Goal: Task Accomplishment & Management: Manage account settings

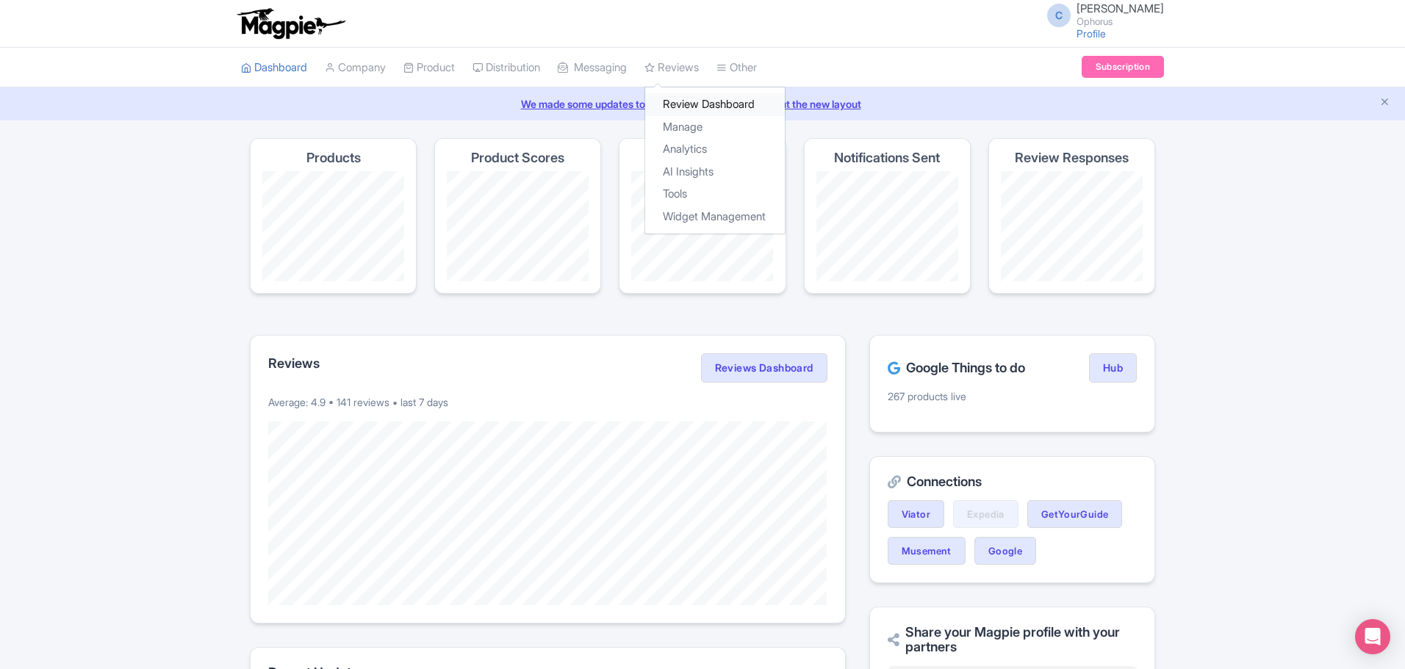
click at [703, 105] on link "Review Dashboard" at bounding box center [715, 104] width 140 height 23
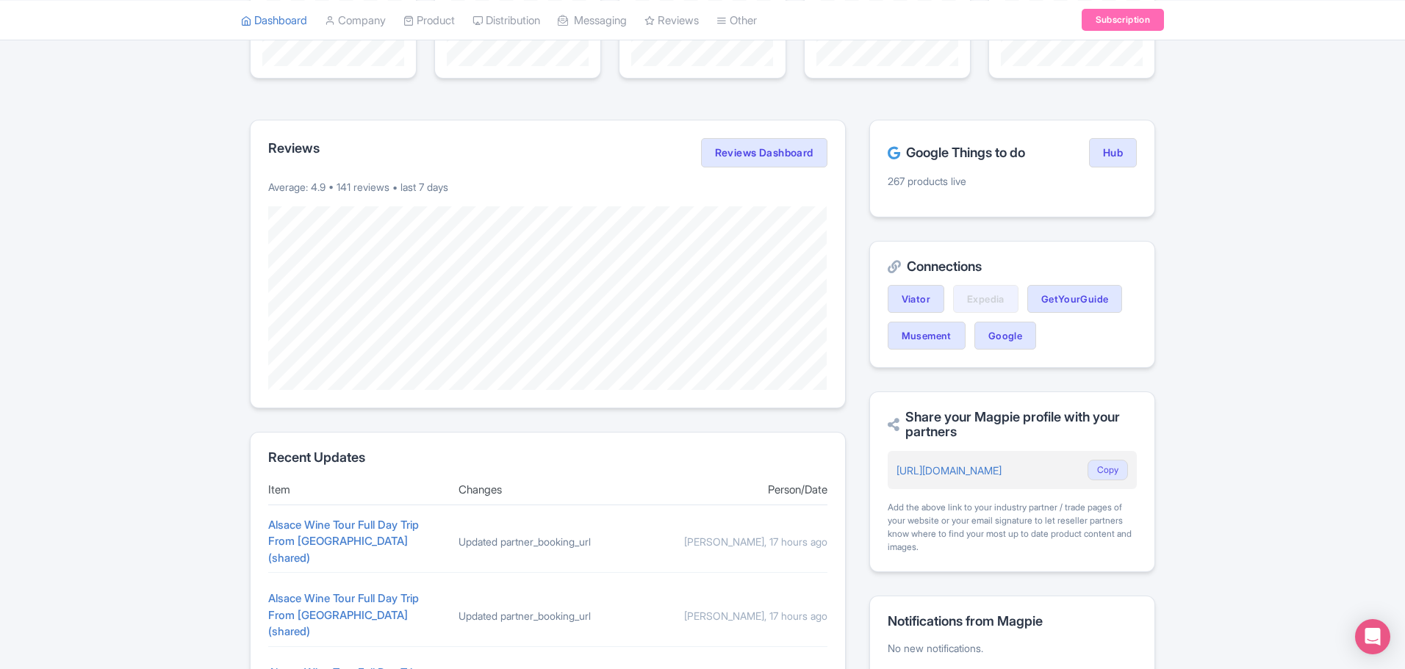
scroll to position [294, 0]
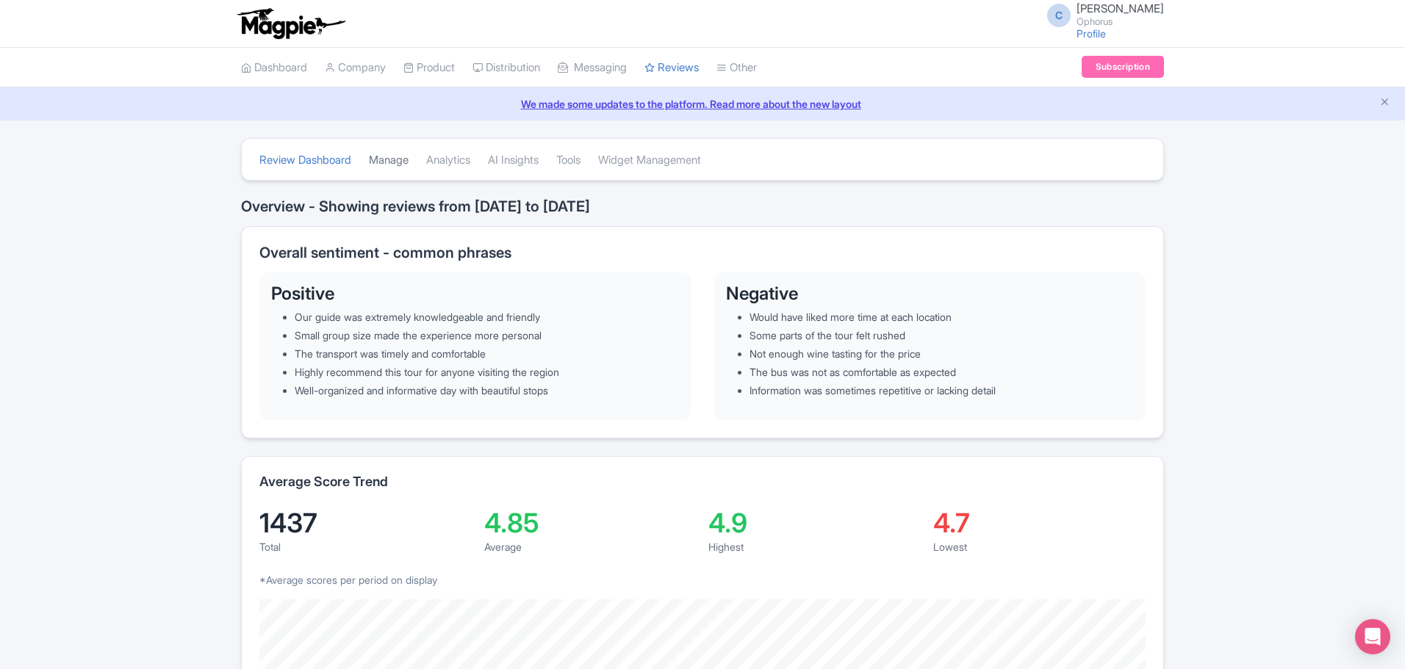
click at [398, 157] on link "Manage" at bounding box center [389, 160] width 40 height 40
click at [403, 162] on link "Manage" at bounding box center [389, 160] width 40 height 40
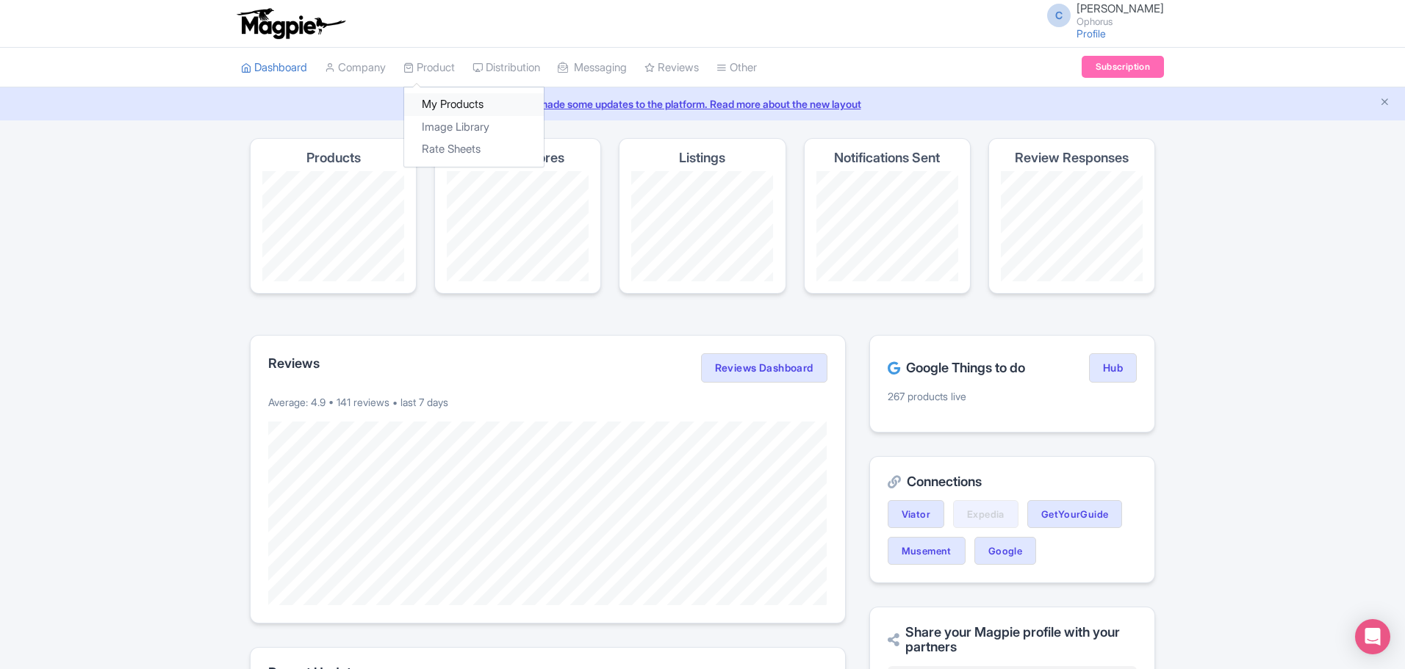
click at [456, 100] on link "My Products" at bounding box center [474, 104] width 140 height 23
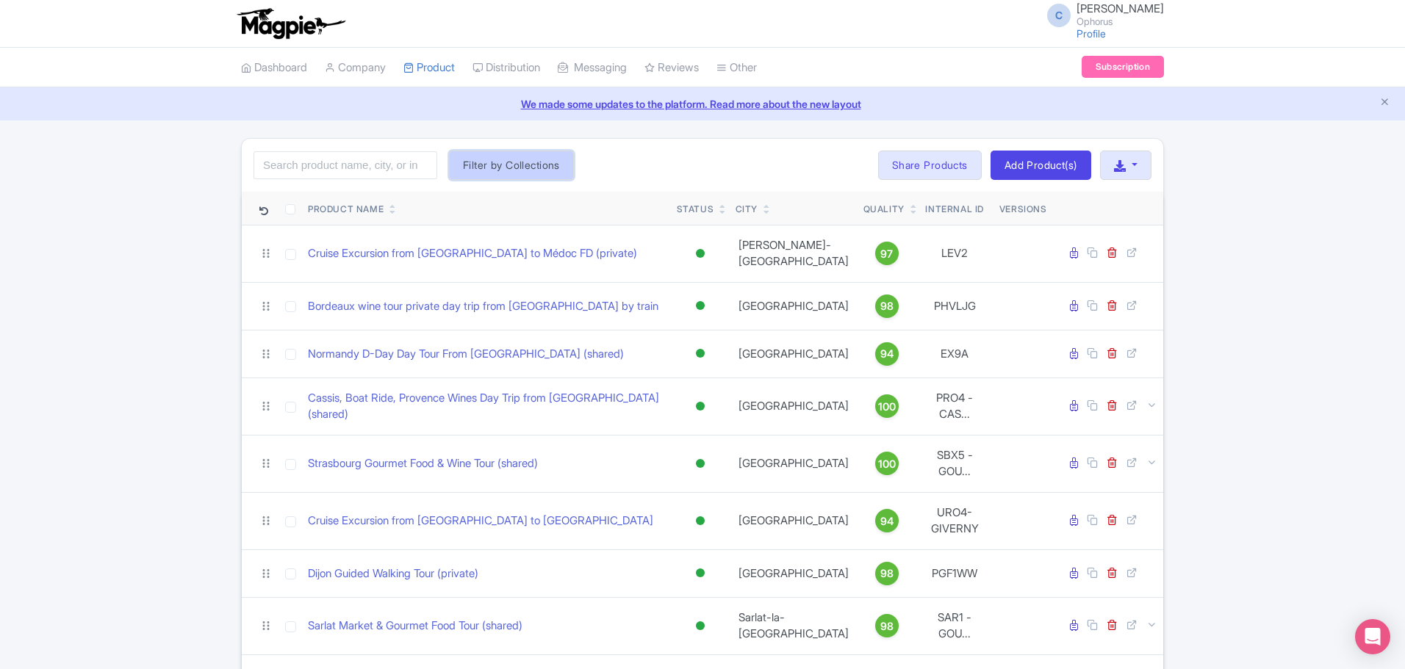
click at [500, 159] on button "Filter by Collections" at bounding box center [511, 165] width 125 height 29
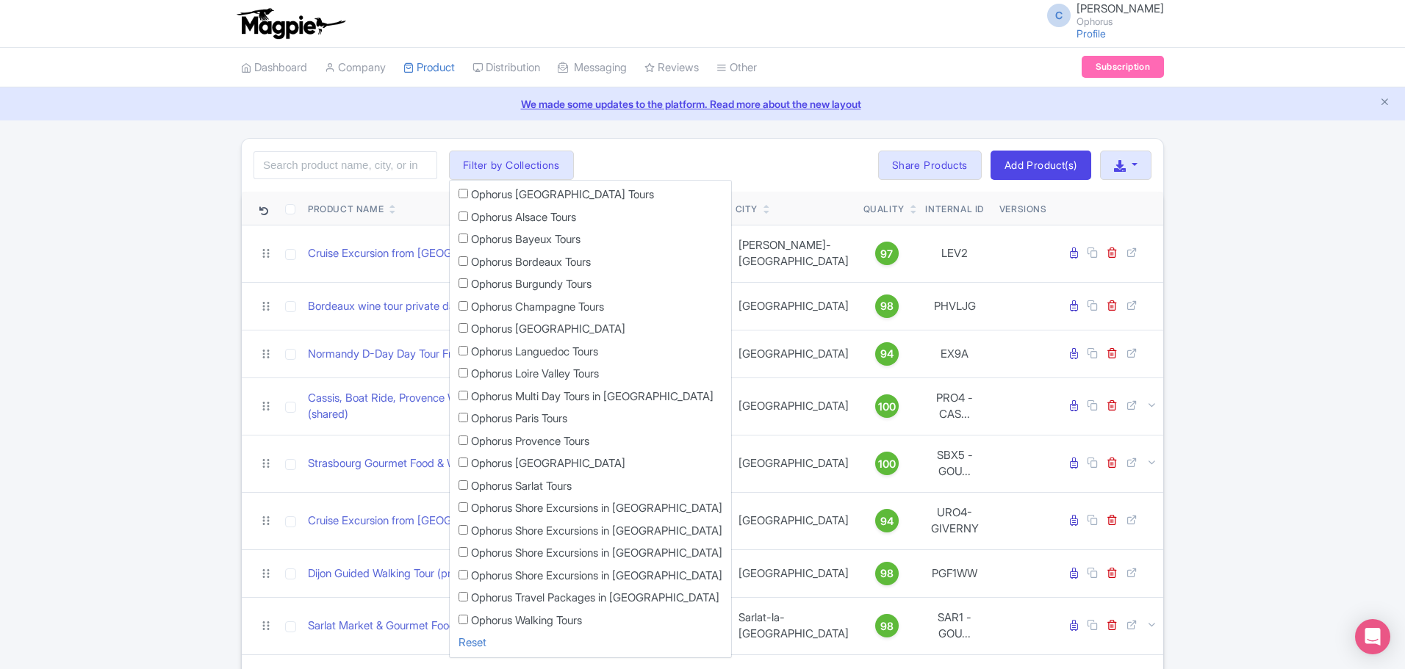
click at [460, 594] on input "Ophorus Travel Packages in [GEOGRAPHIC_DATA]" at bounding box center [463, 597] width 10 height 10
checkbox input "true"
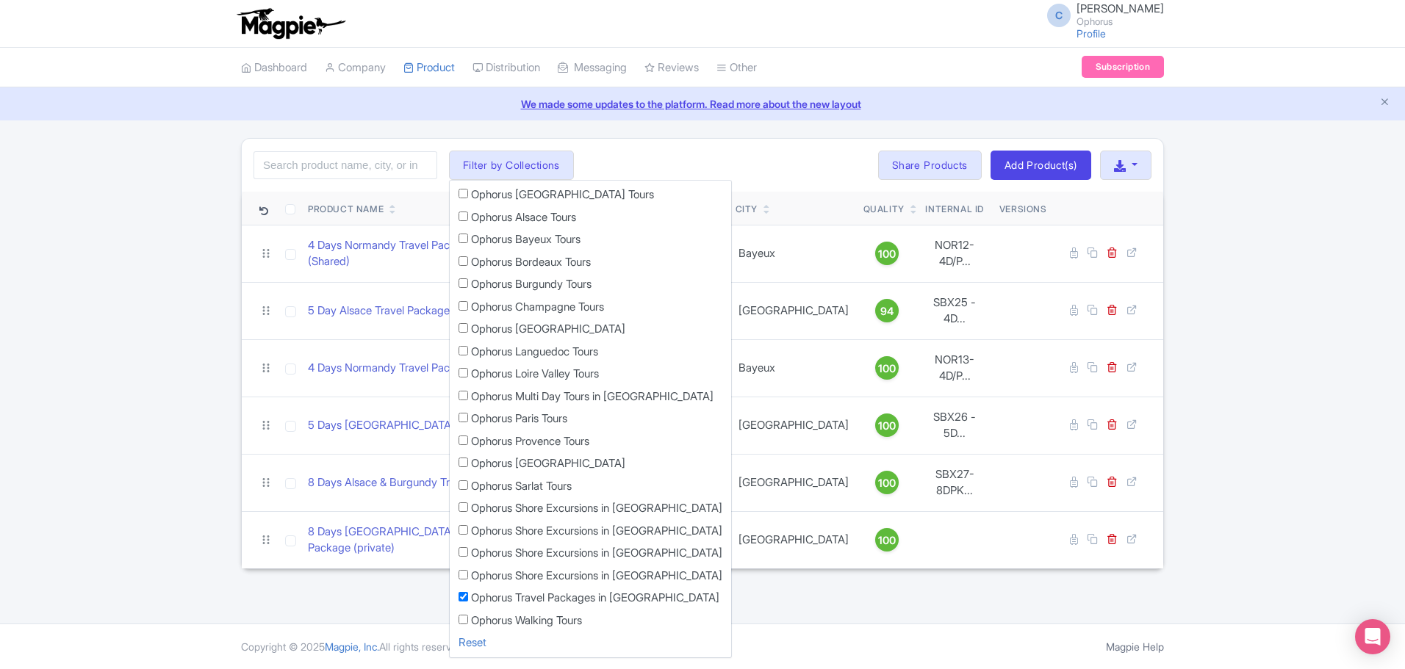
click at [83, 234] on div "Search Filter by Collections Ophorus [GEOGRAPHIC_DATA] en [GEOGRAPHIC_DATA] Tou…" at bounding box center [702, 353] width 1405 height 431
